Goal: Transaction & Acquisition: Purchase product/service

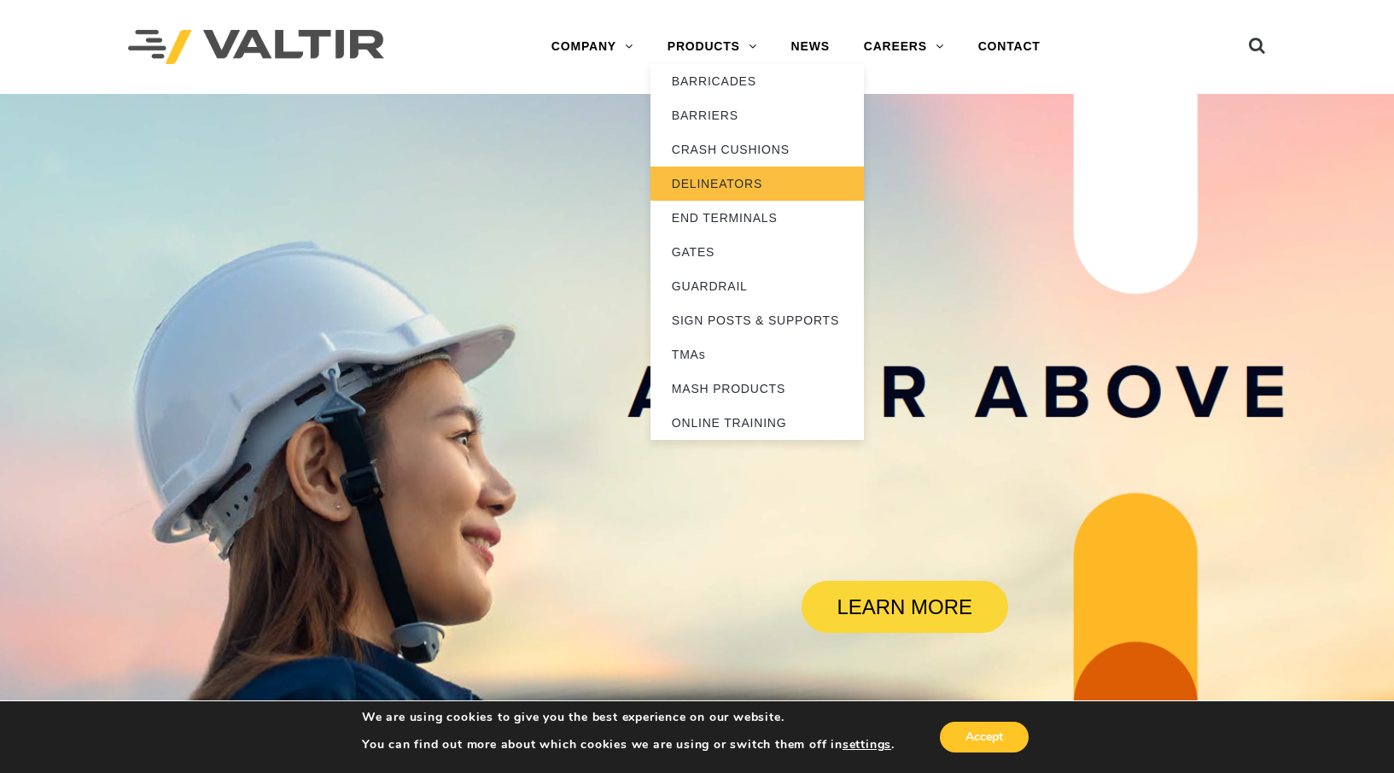
click at [707, 184] on link "DELINEATORS" at bounding box center [756, 183] width 213 height 34
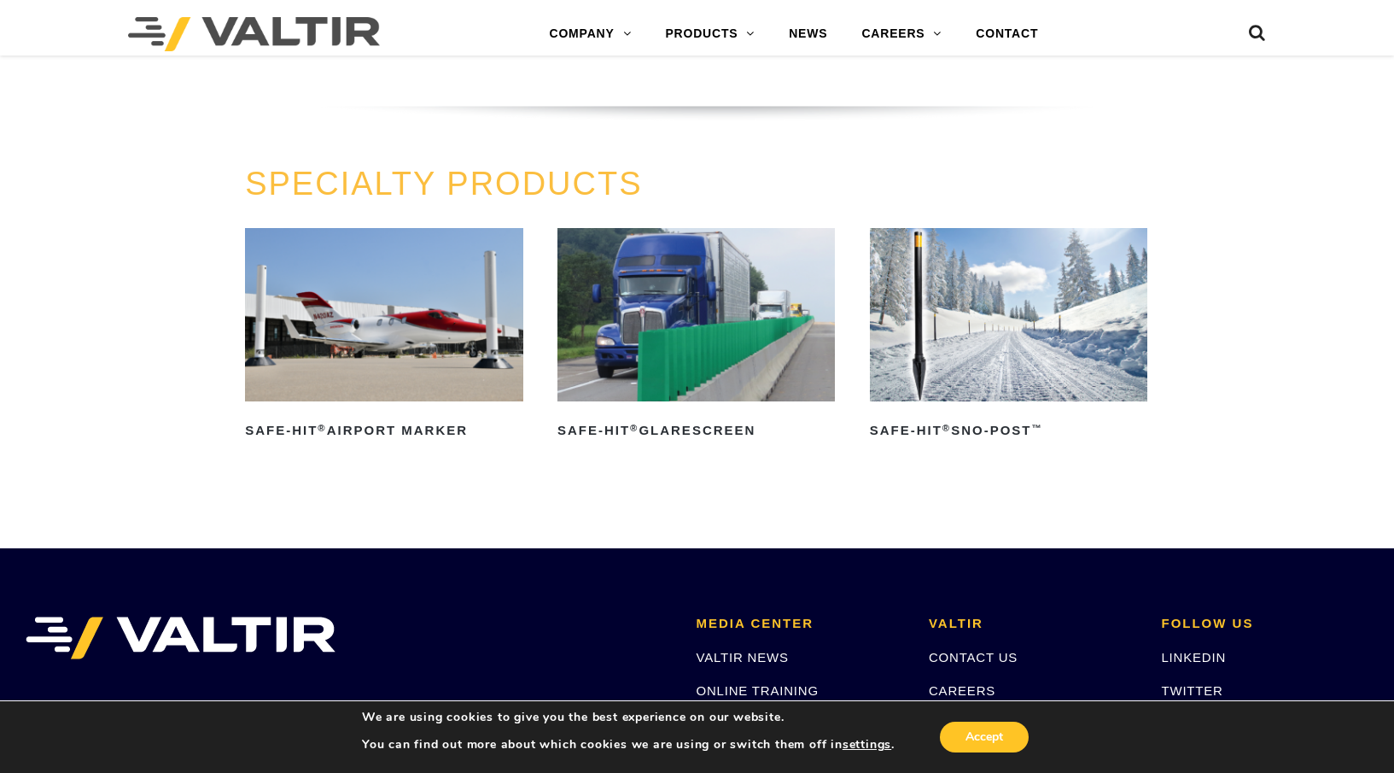
scroll to position [1280, 0]
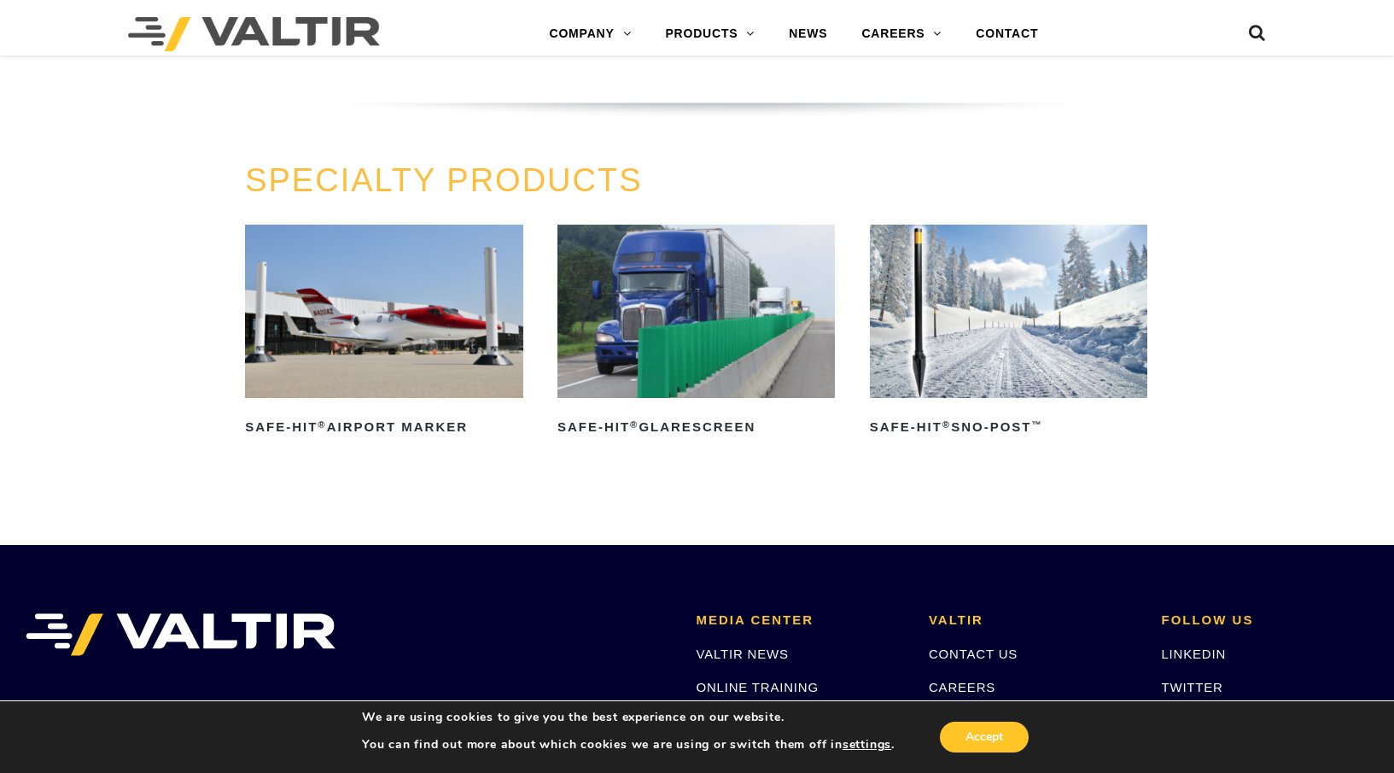
click at [725, 335] on img at bounding box center [696, 311] width 278 height 173
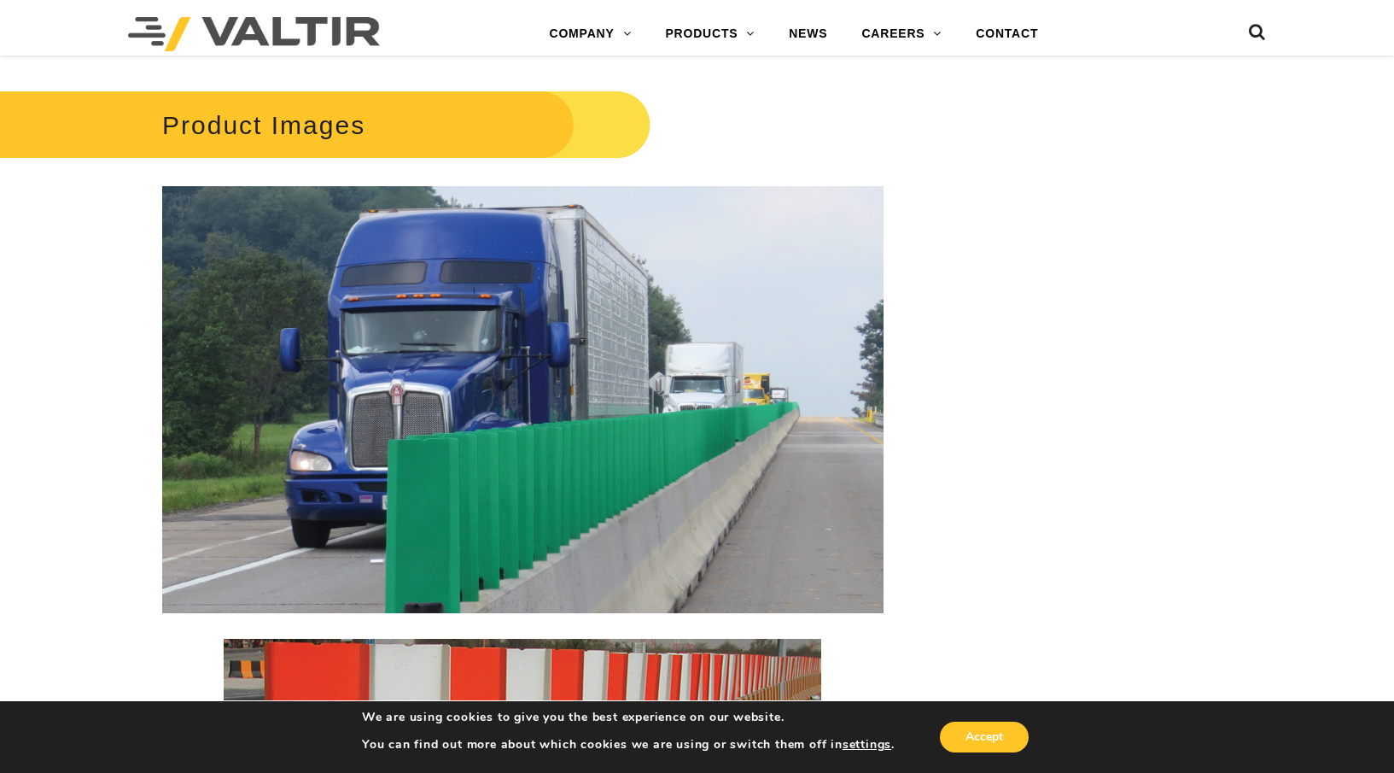
scroll to position [2390, 0]
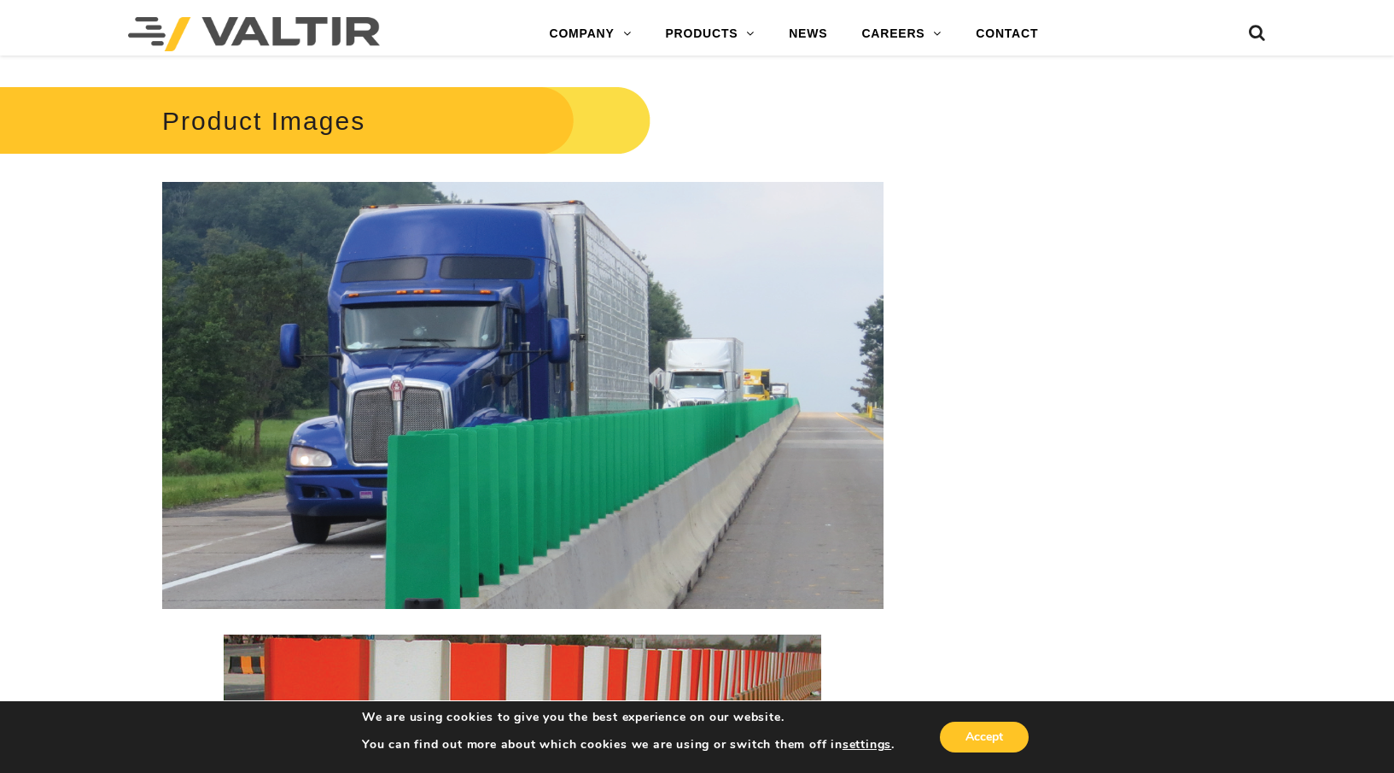
click at [756, 101] on div "Product Images" at bounding box center [522, 525] width 721 height 888
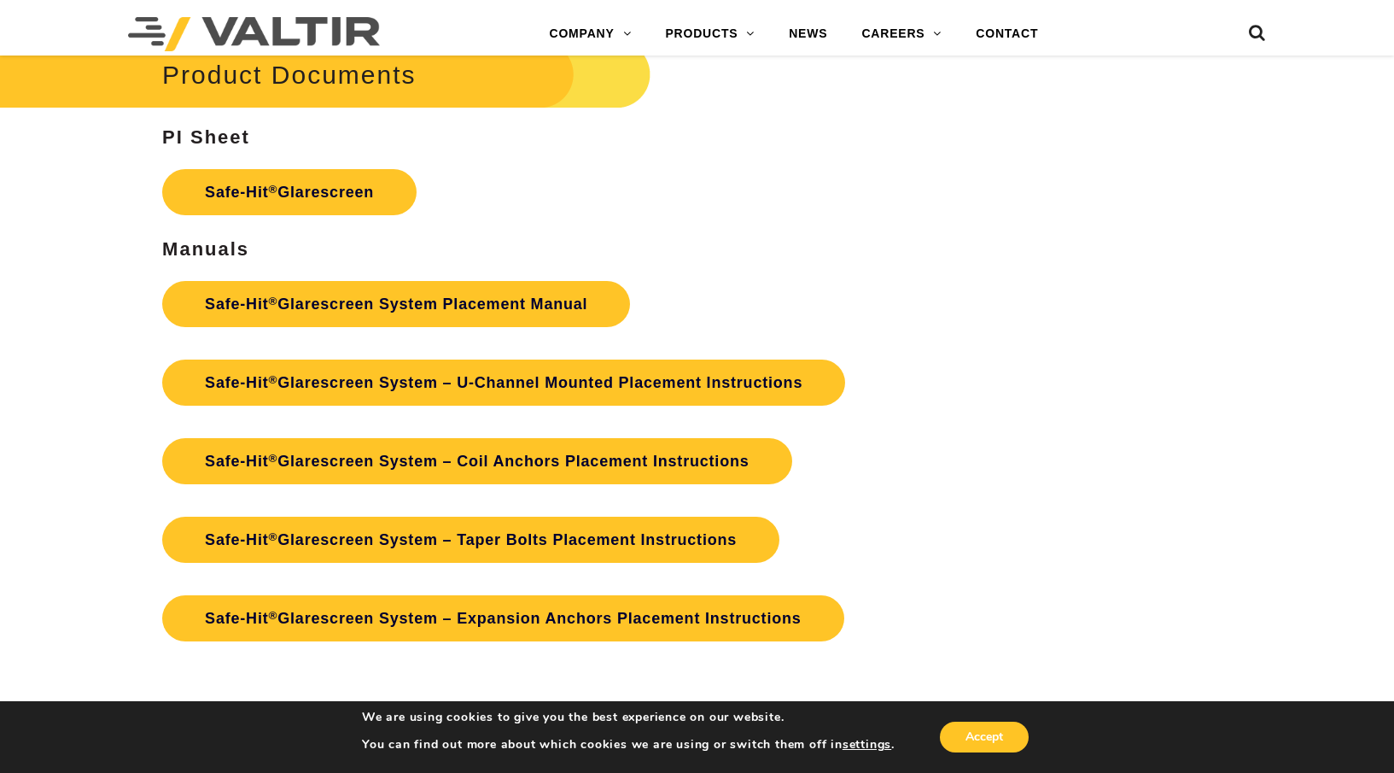
scroll to position [3369, 0]
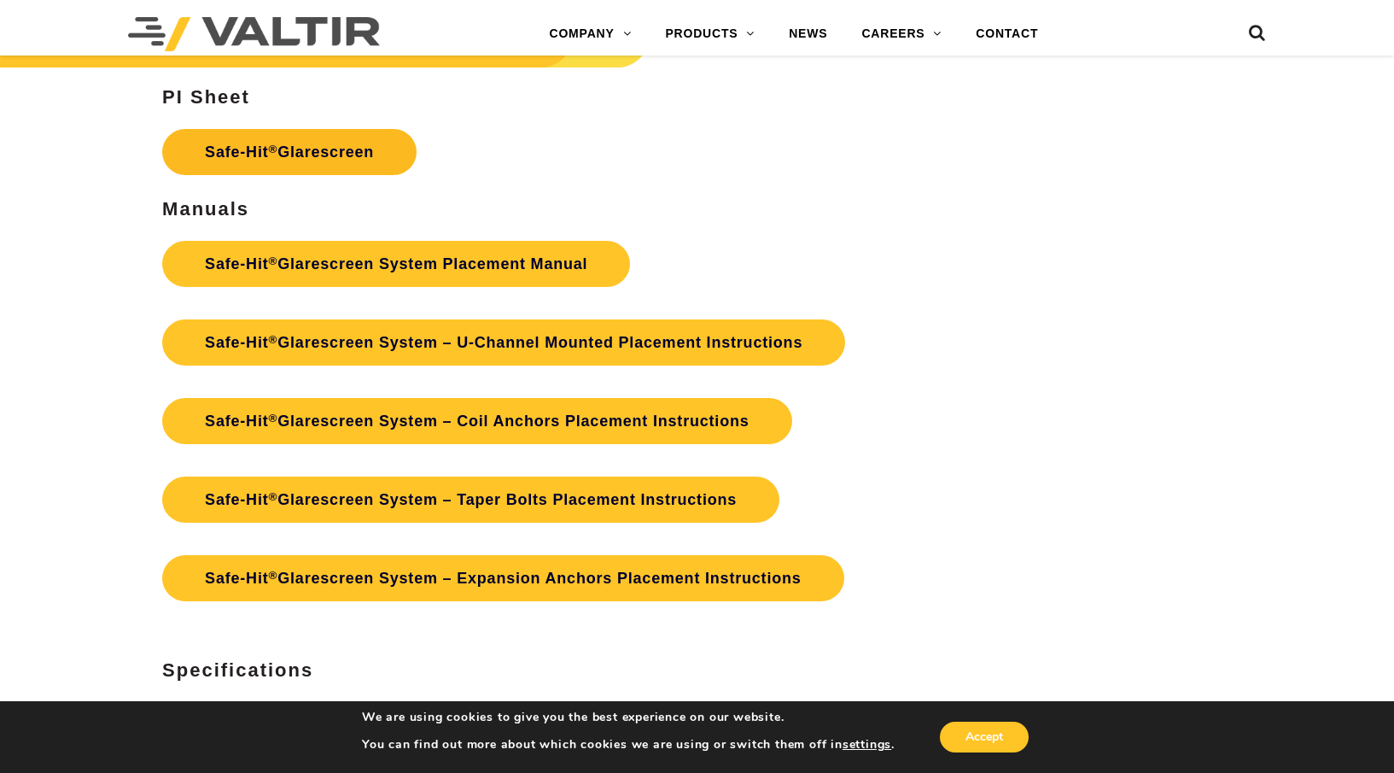
click at [325, 145] on link "Safe-Hit ® Glarescreen" at bounding box center [289, 152] width 254 height 46
